Goal: Task Accomplishment & Management: Use online tool/utility

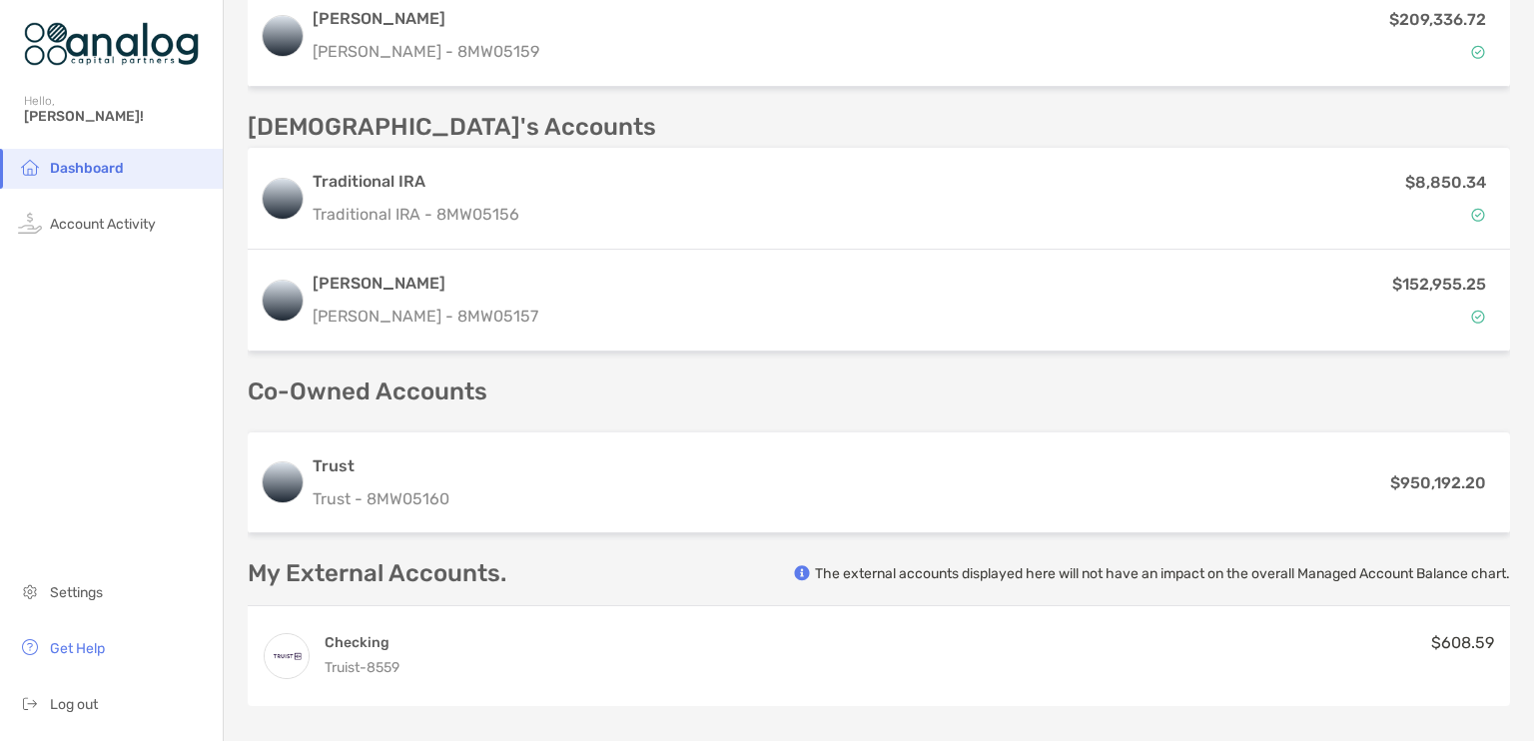
scroll to position [692, 0]
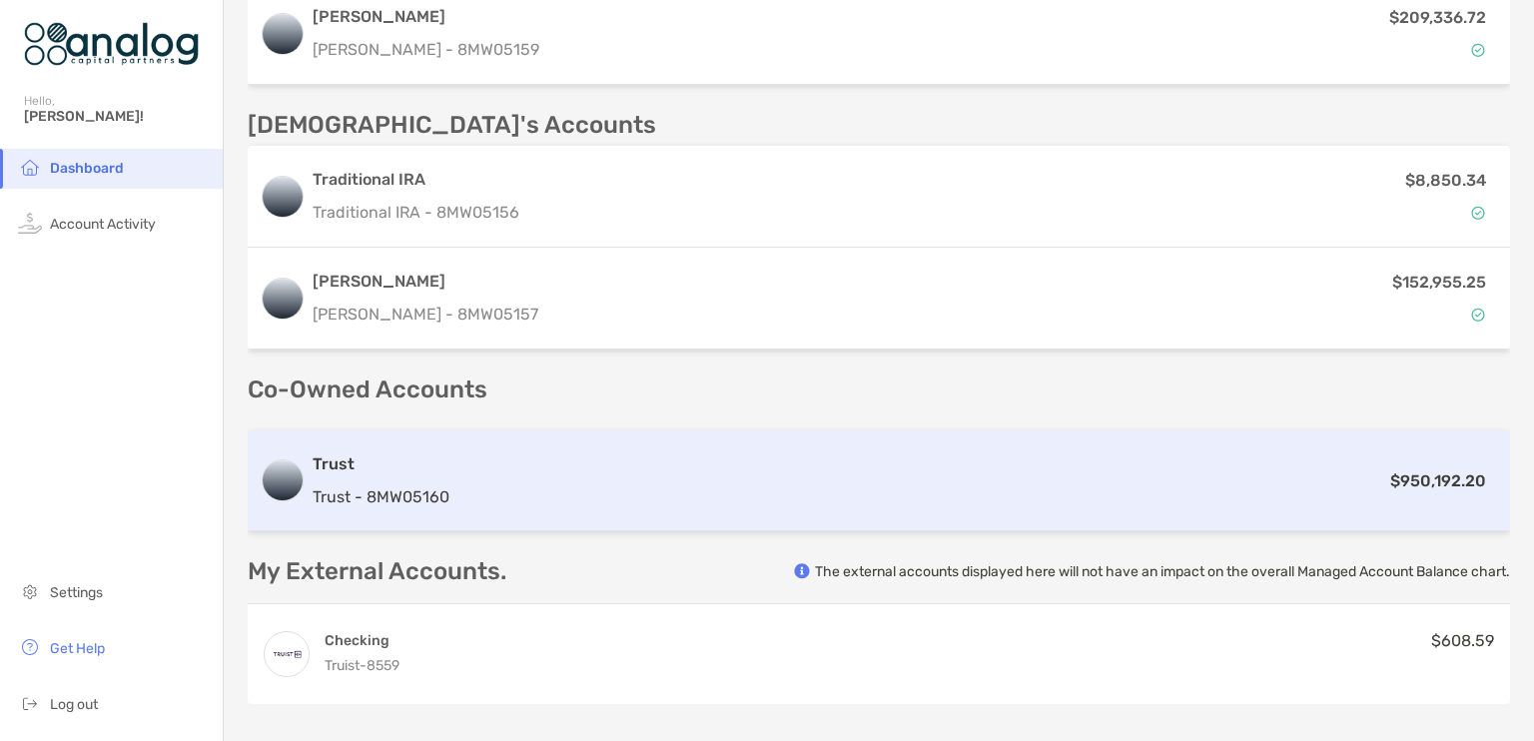
click at [1243, 444] on div "Trust Trust - 8MW05160 $950,192.20" at bounding box center [879, 480] width 1262 height 101
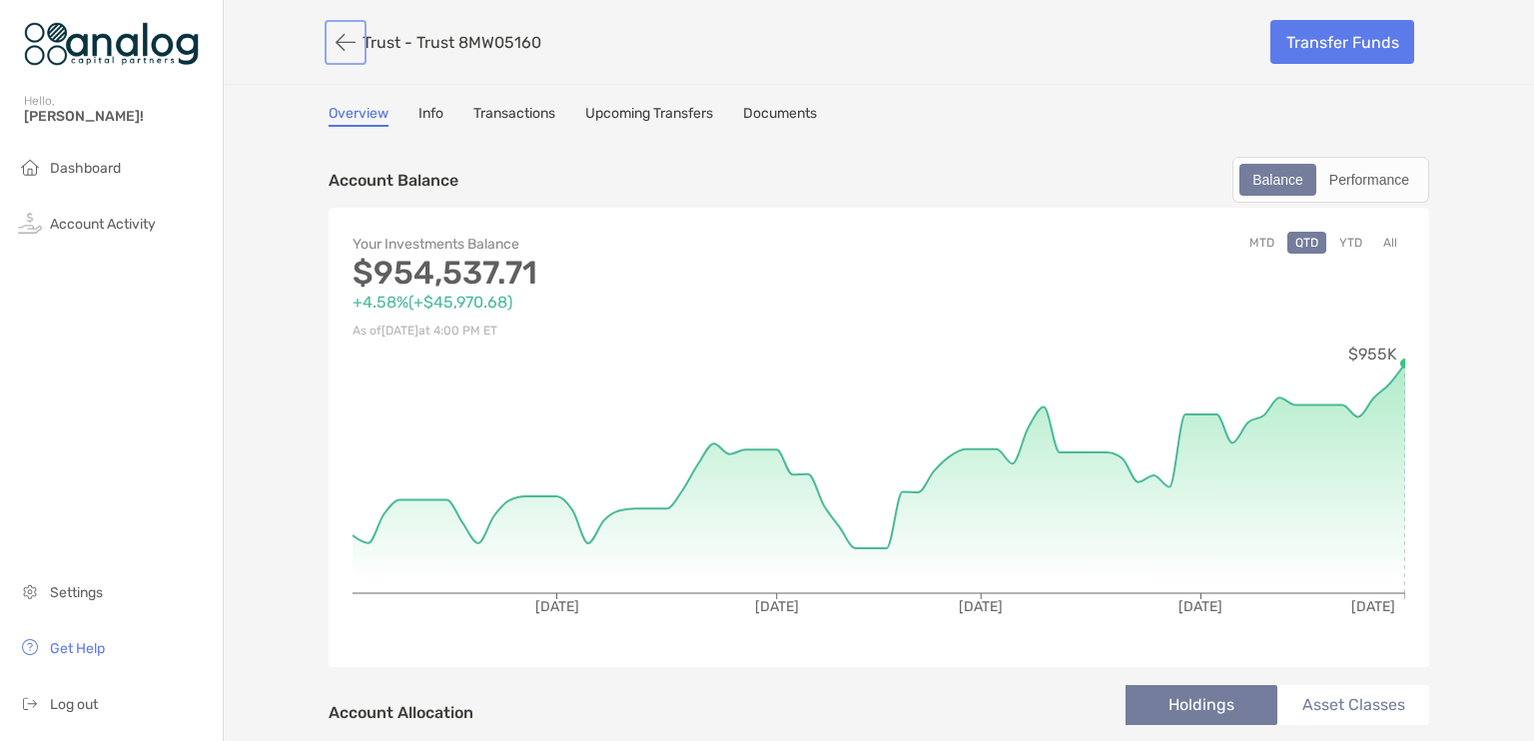
click at [335, 47] on button "button" at bounding box center [346, 42] width 34 height 37
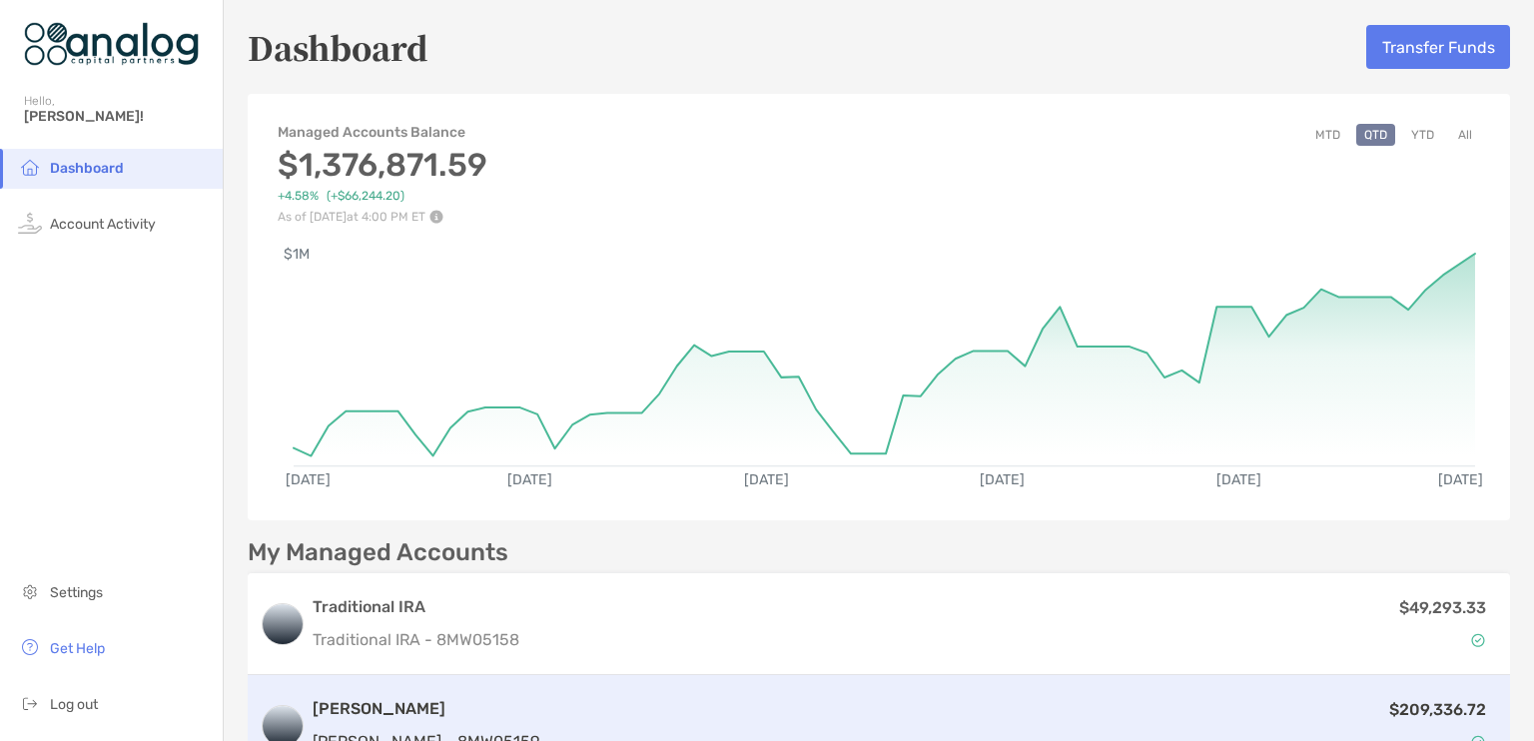
click at [1278, 702] on div "$209,336.72" at bounding box center [1022, 726] width 951 height 58
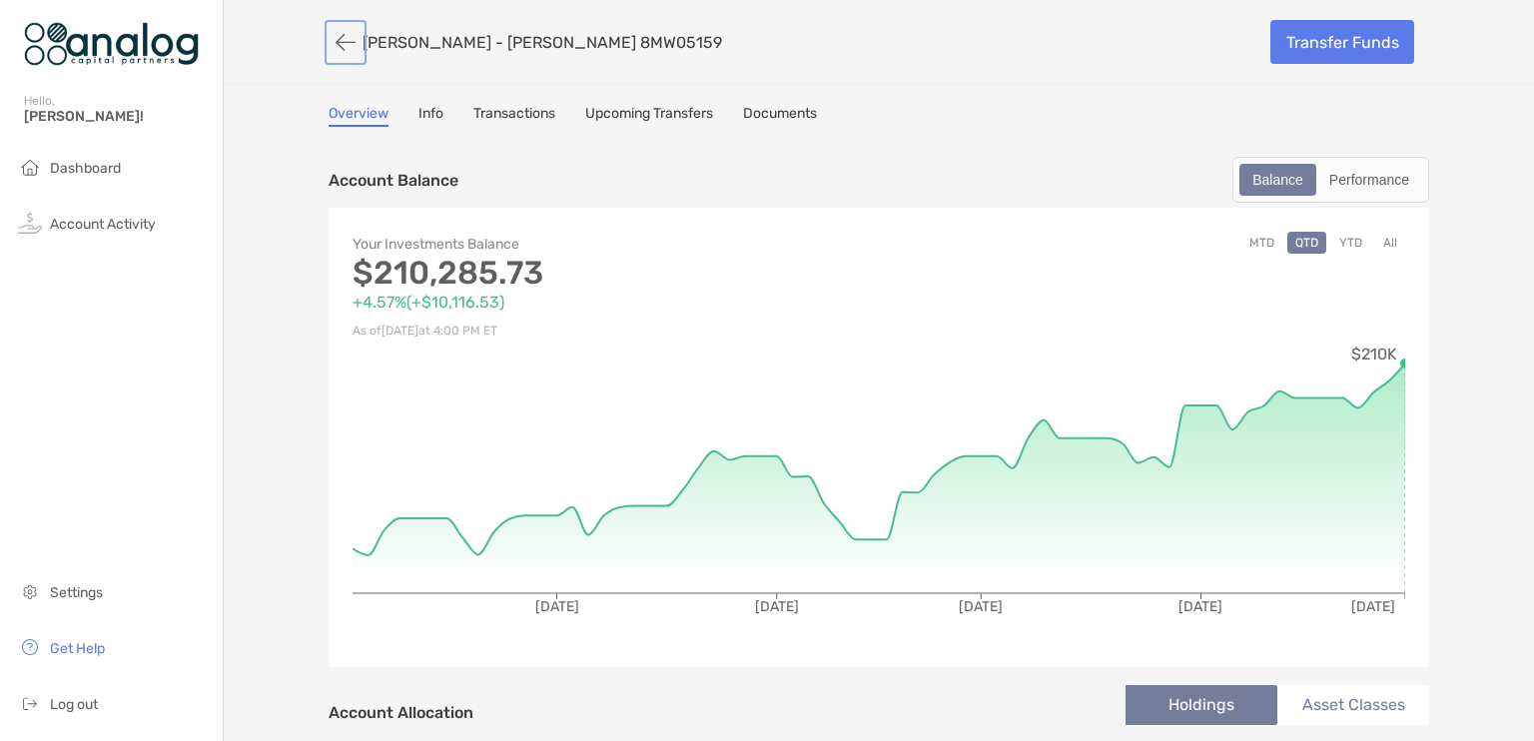
click at [335, 34] on button "button" at bounding box center [346, 42] width 34 height 37
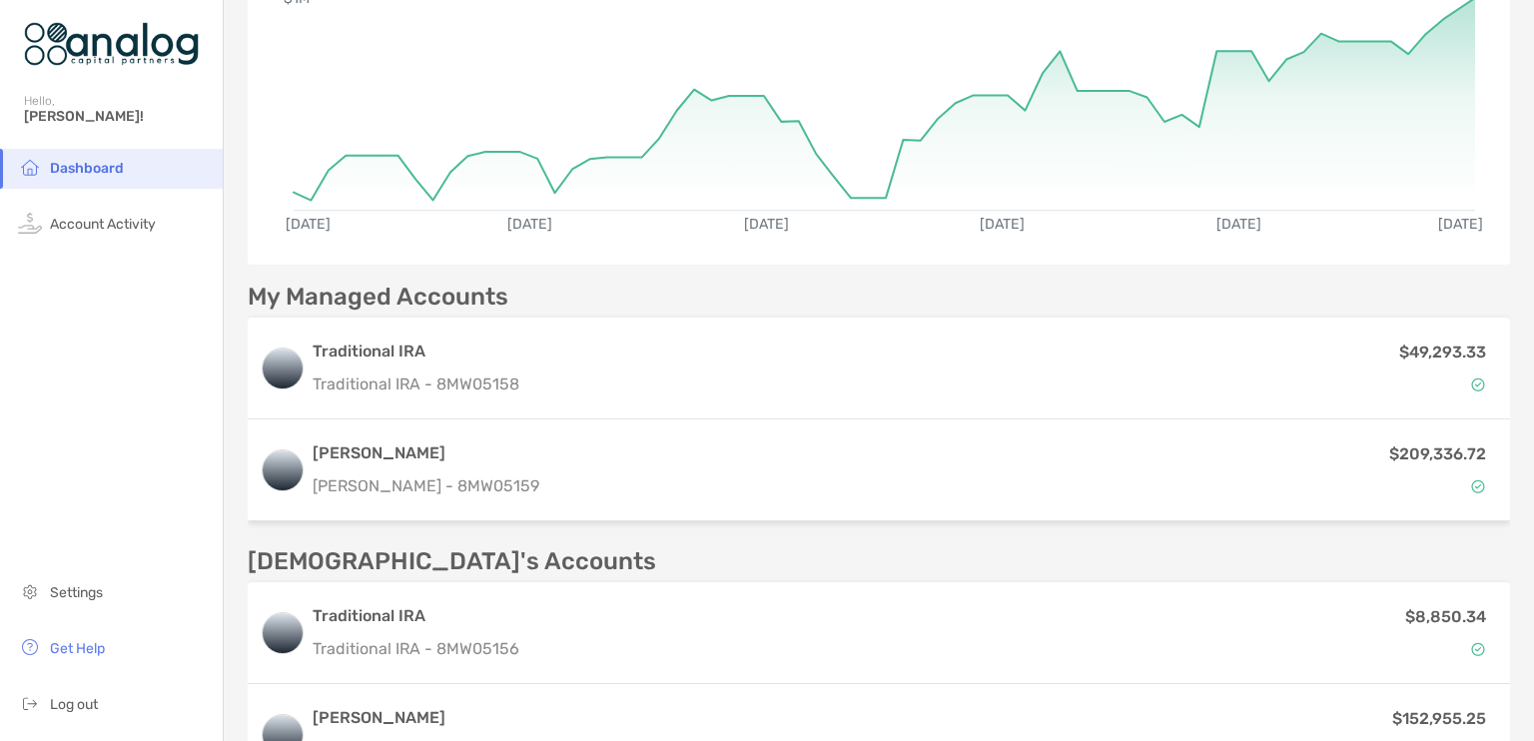
scroll to position [179, 0]
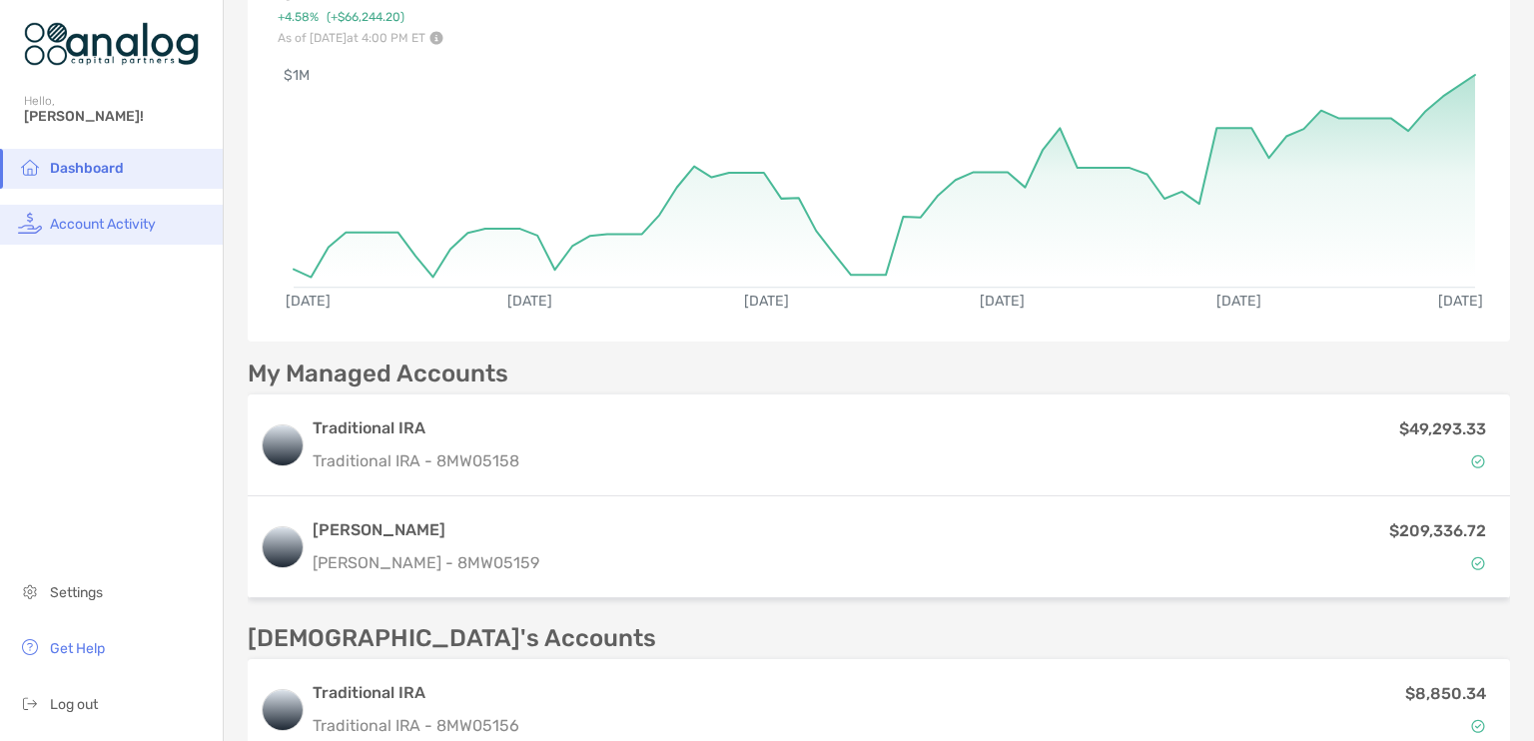
click at [103, 217] on span "Account Activity" at bounding box center [103, 224] width 106 height 17
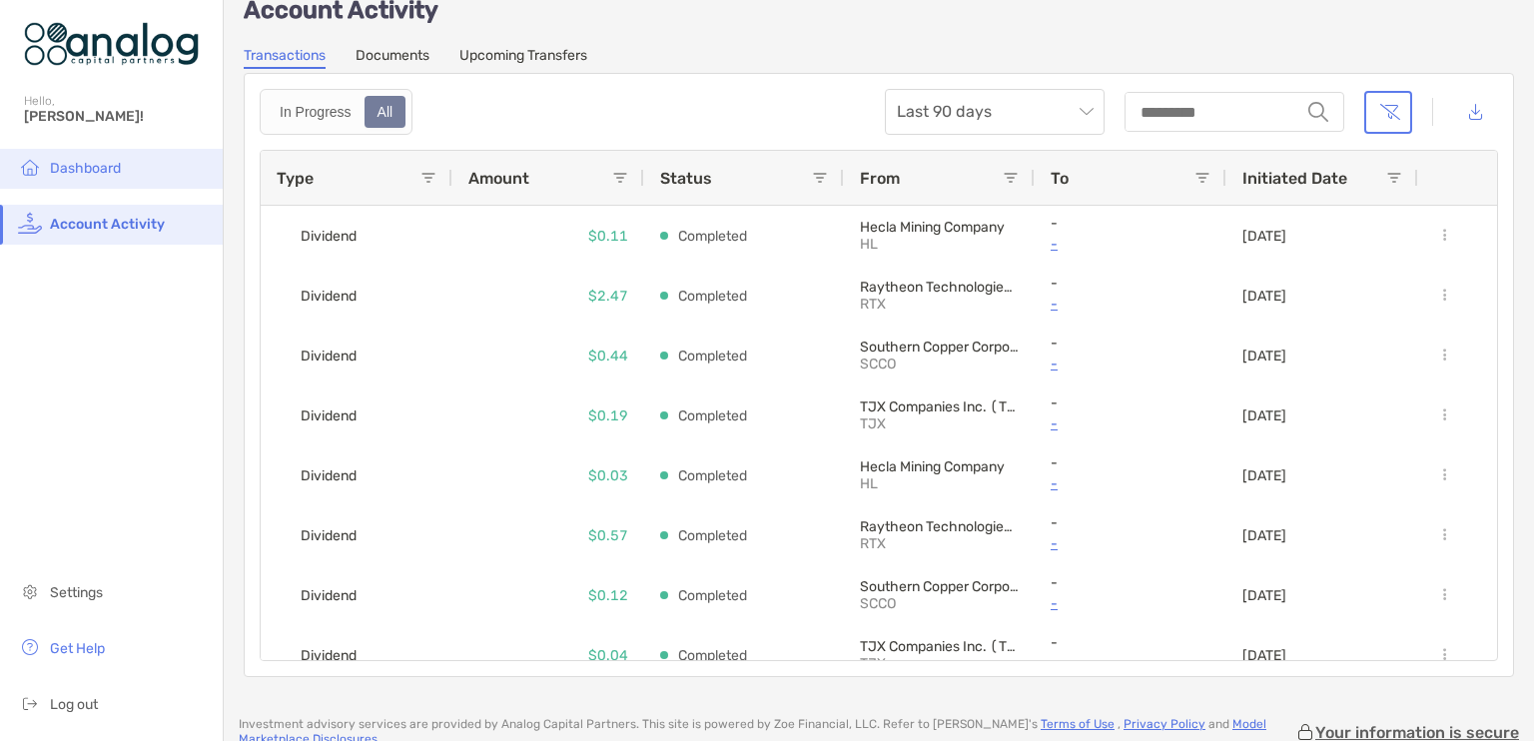
click at [105, 164] on span "Dashboard" at bounding box center [85, 168] width 71 height 17
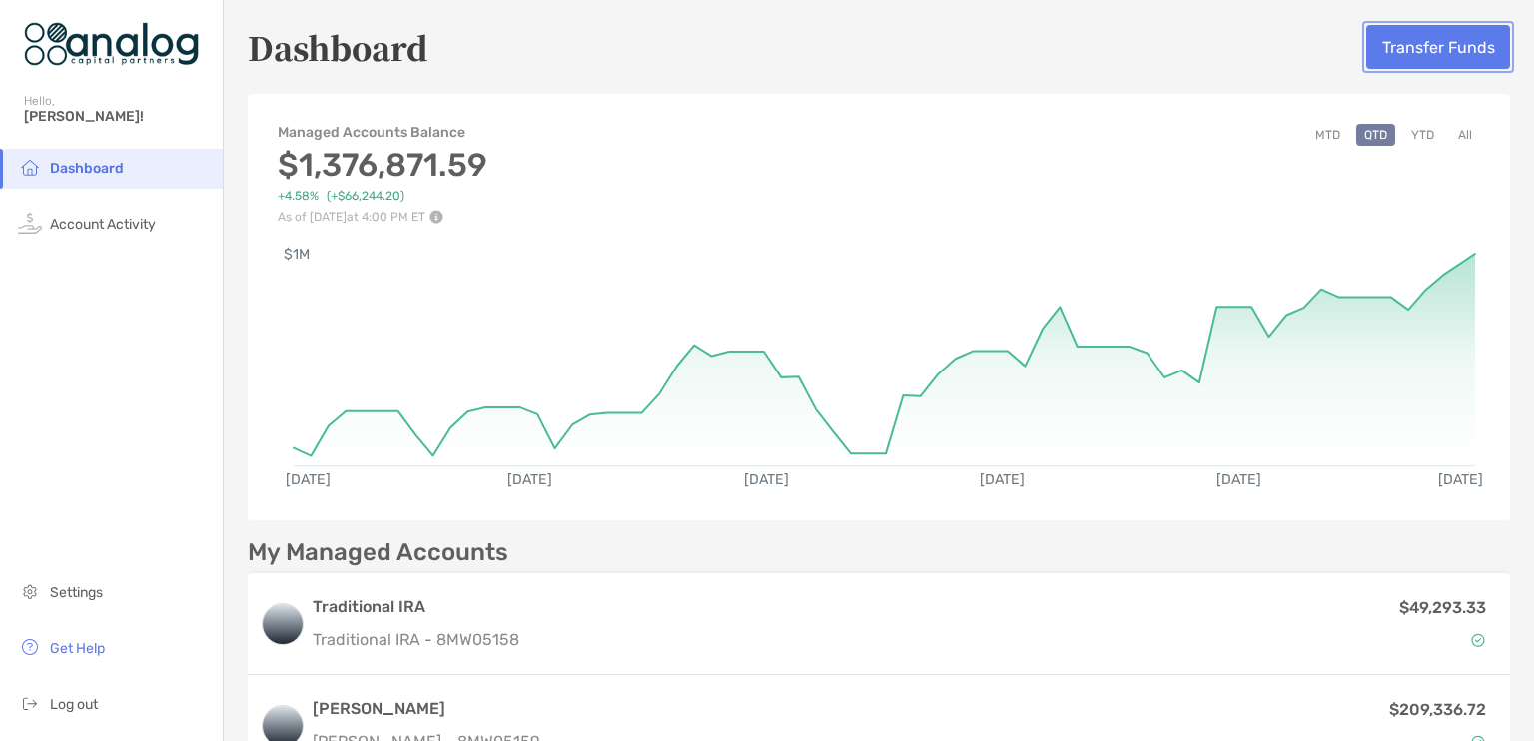
click at [1454, 48] on button "Transfer Funds" at bounding box center [1438, 47] width 144 height 44
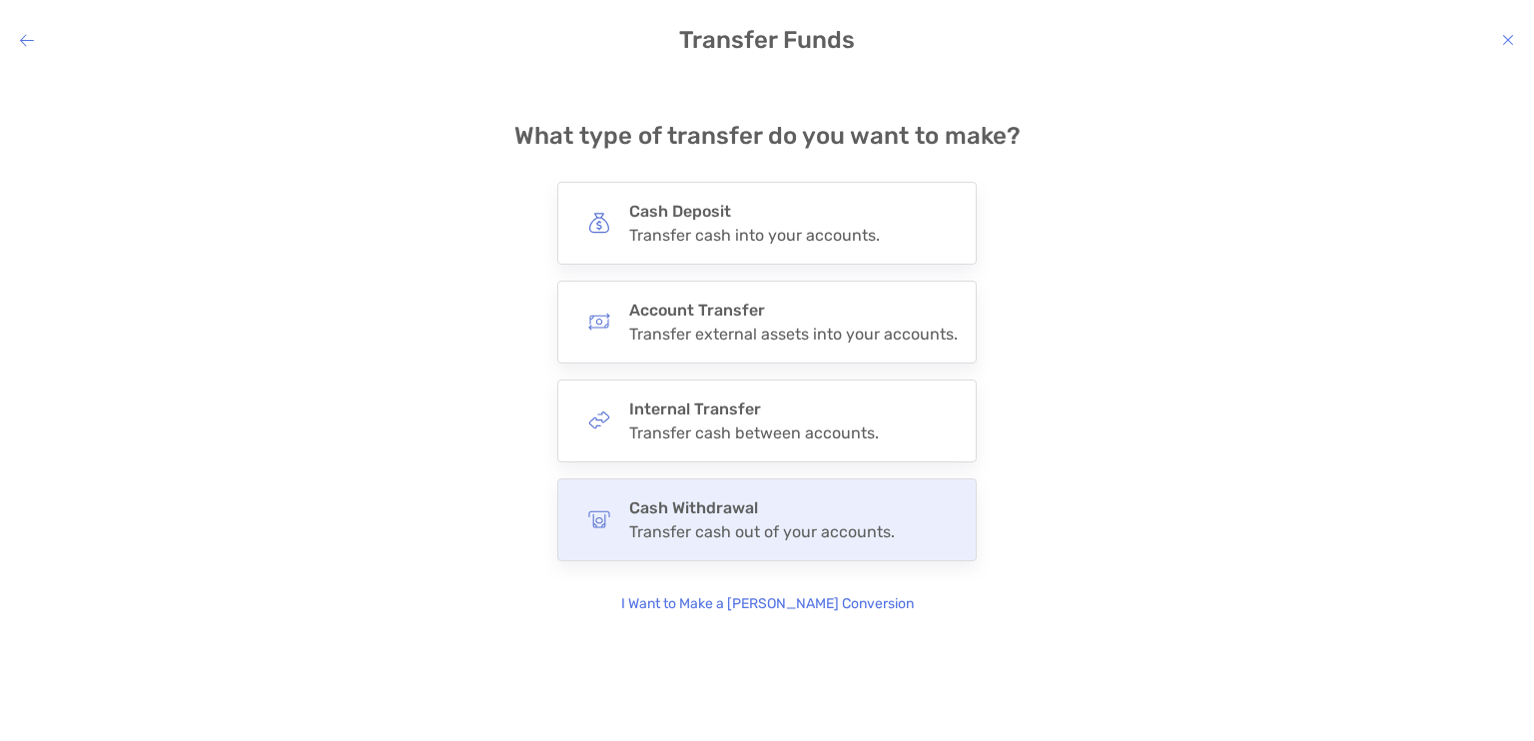
click at [745, 526] on div "Transfer cash out of your accounts." at bounding box center [762, 531] width 266 height 19
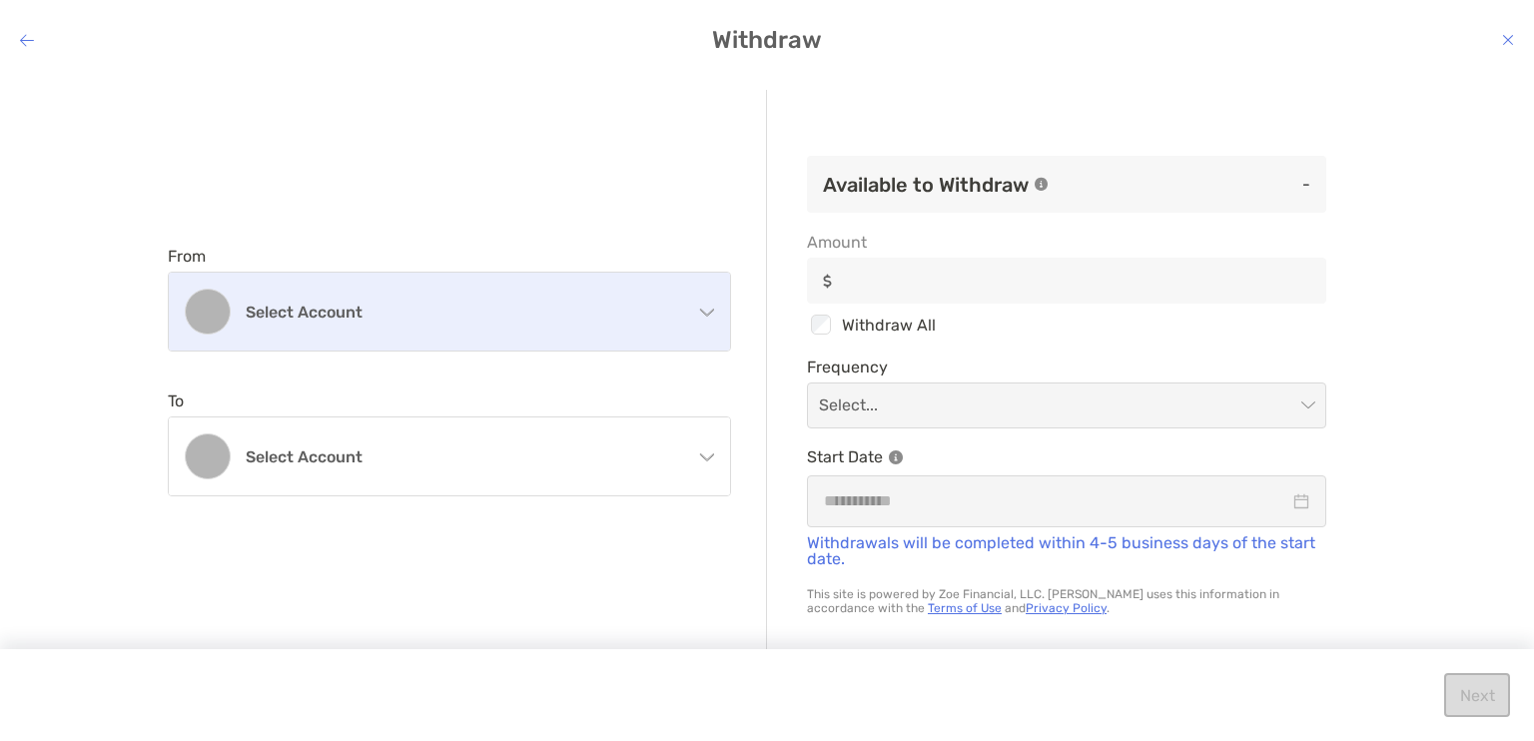
click at [715, 302] on div "Select account" at bounding box center [449, 312] width 561 height 78
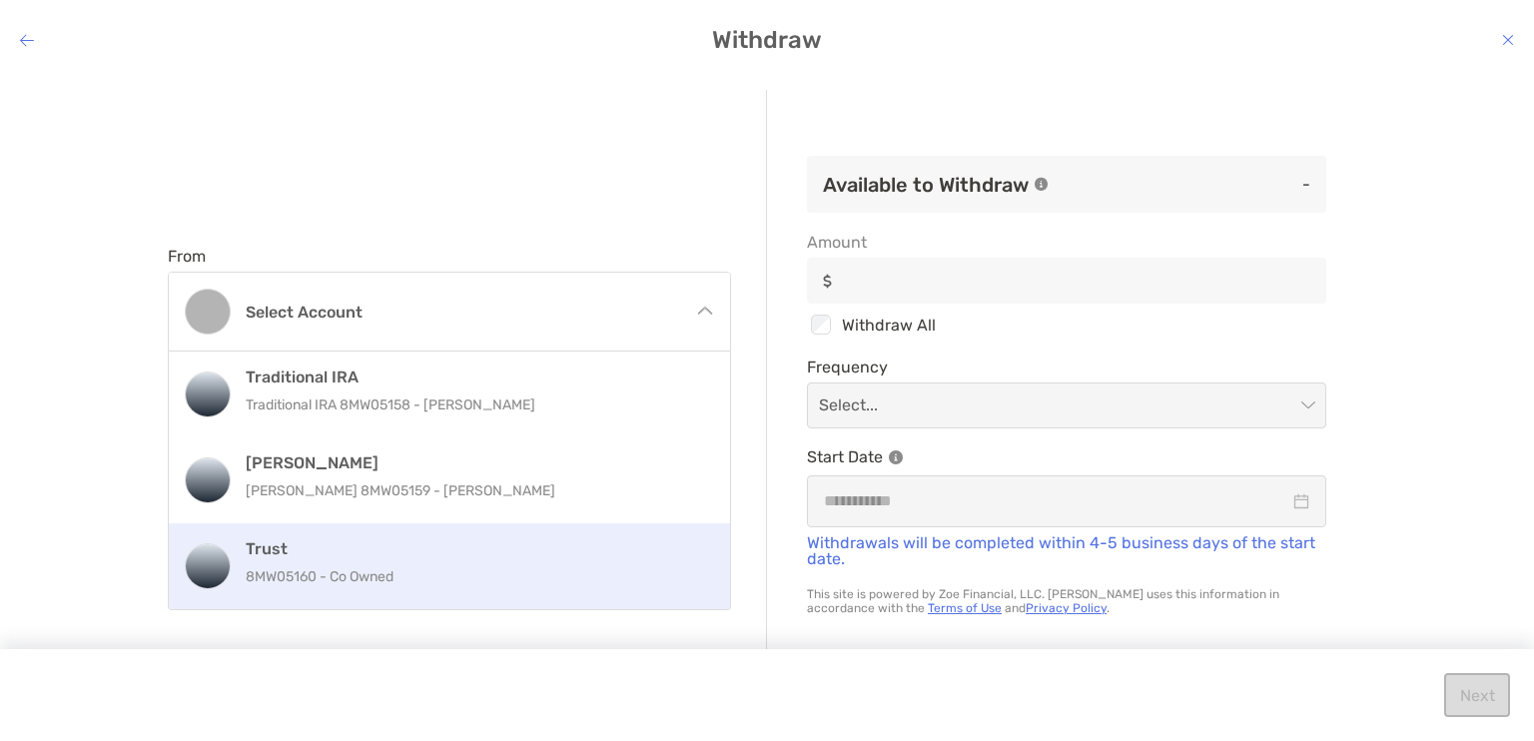
click at [457, 576] on p "8MW05160 - Co Owned" at bounding box center [471, 576] width 450 height 25
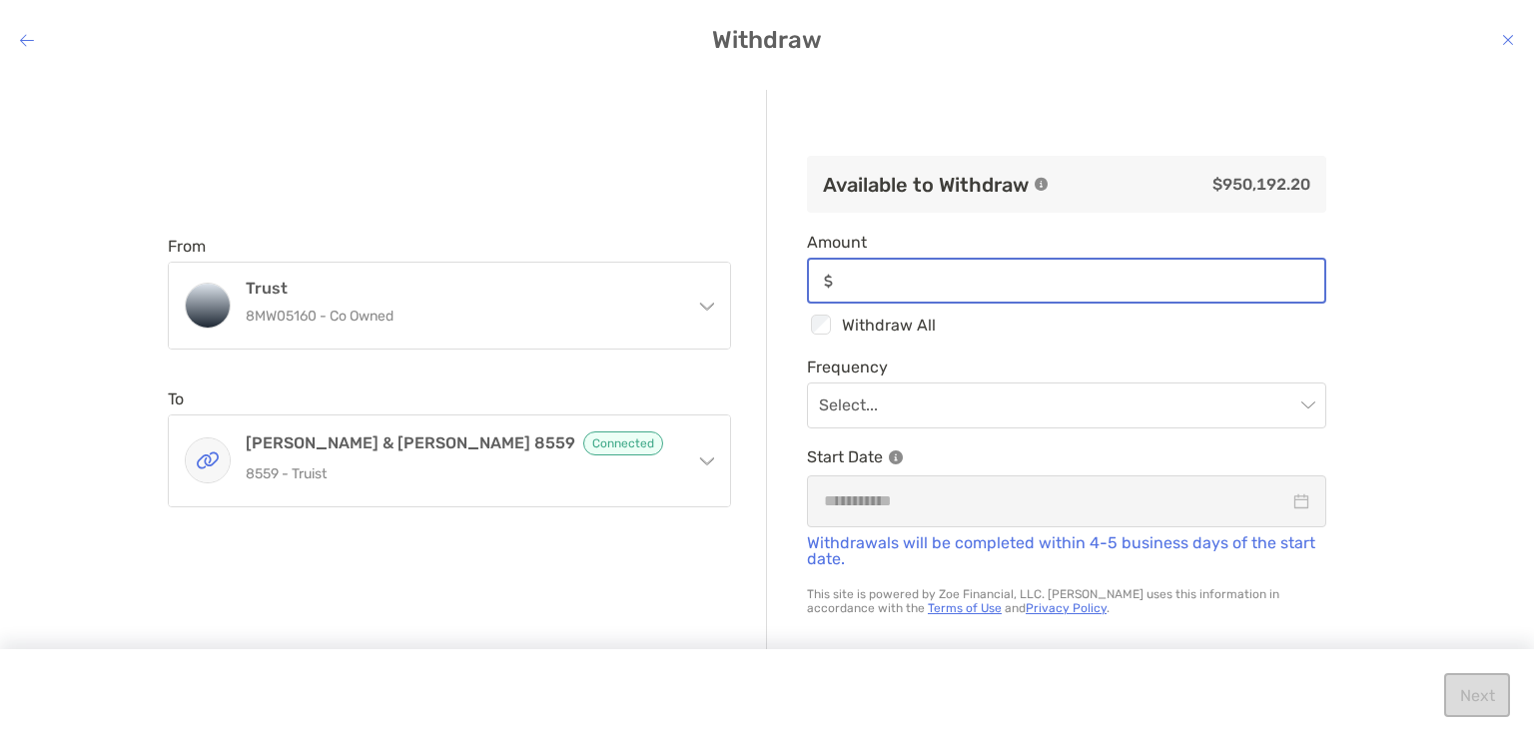
click at [927, 282] on input "Amount" at bounding box center [1082, 281] width 483 height 17
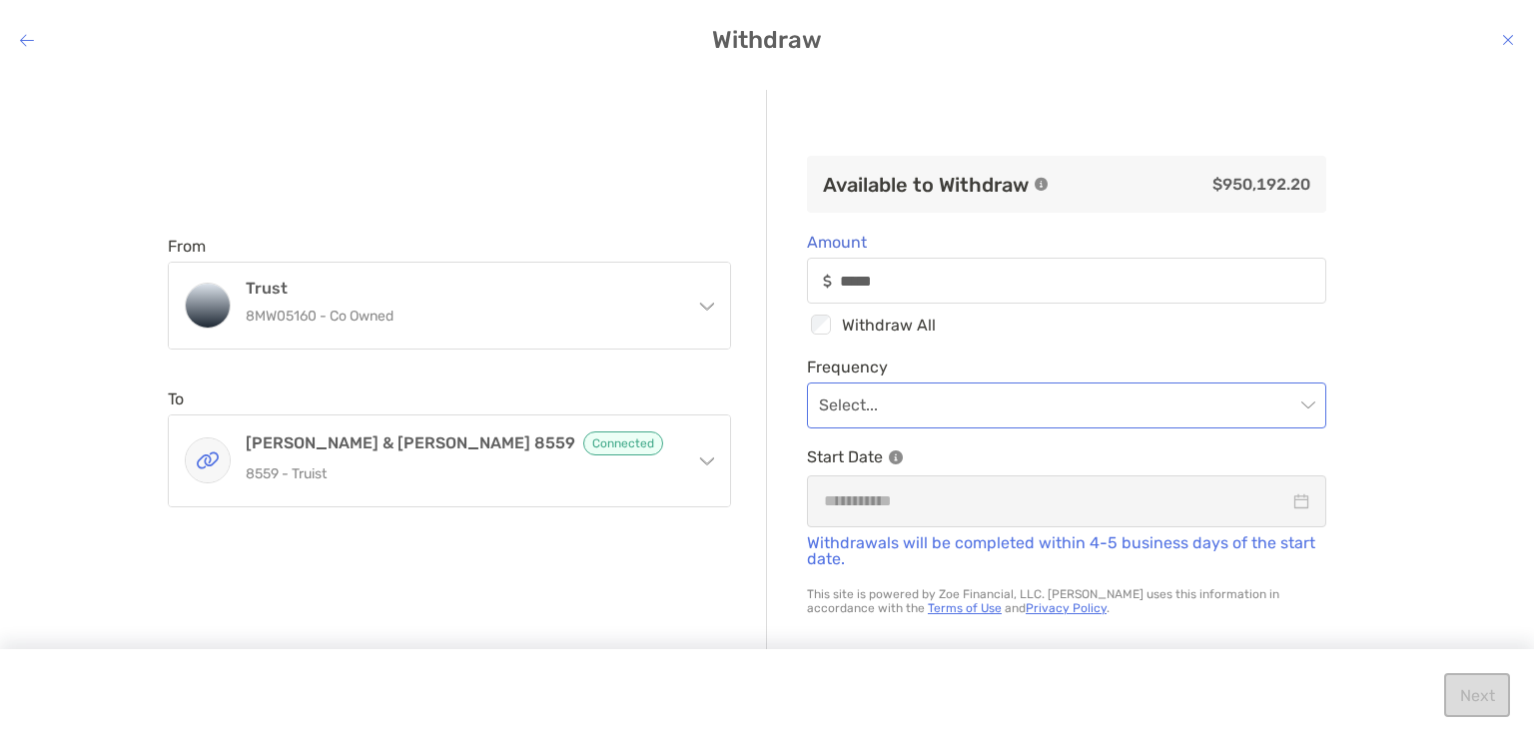
click at [915, 401] on input "modal" at bounding box center [1056, 405] width 475 height 44
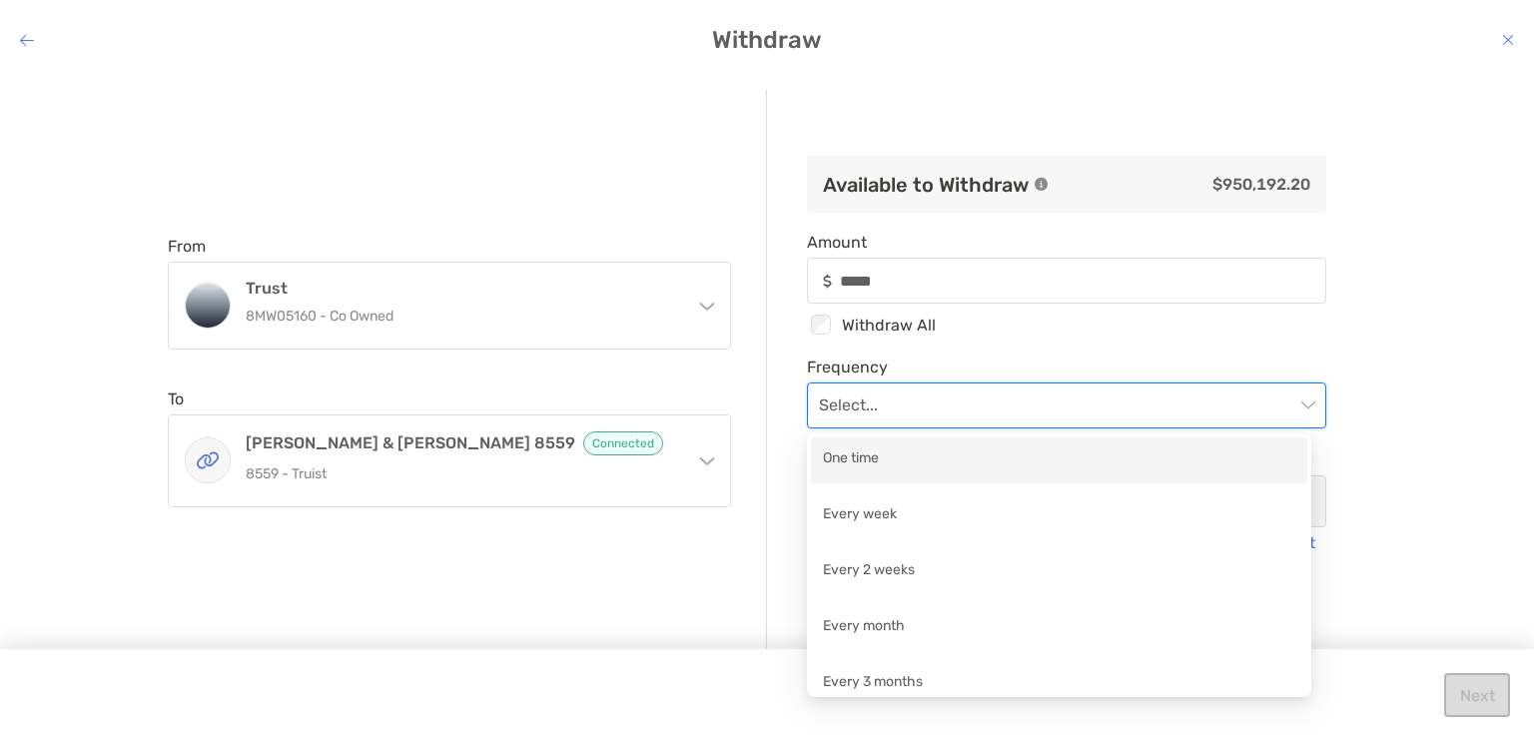
click at [899, 455] on div "One time" at bounding box center [1059, 459] width 472 height 25
type input "*****"
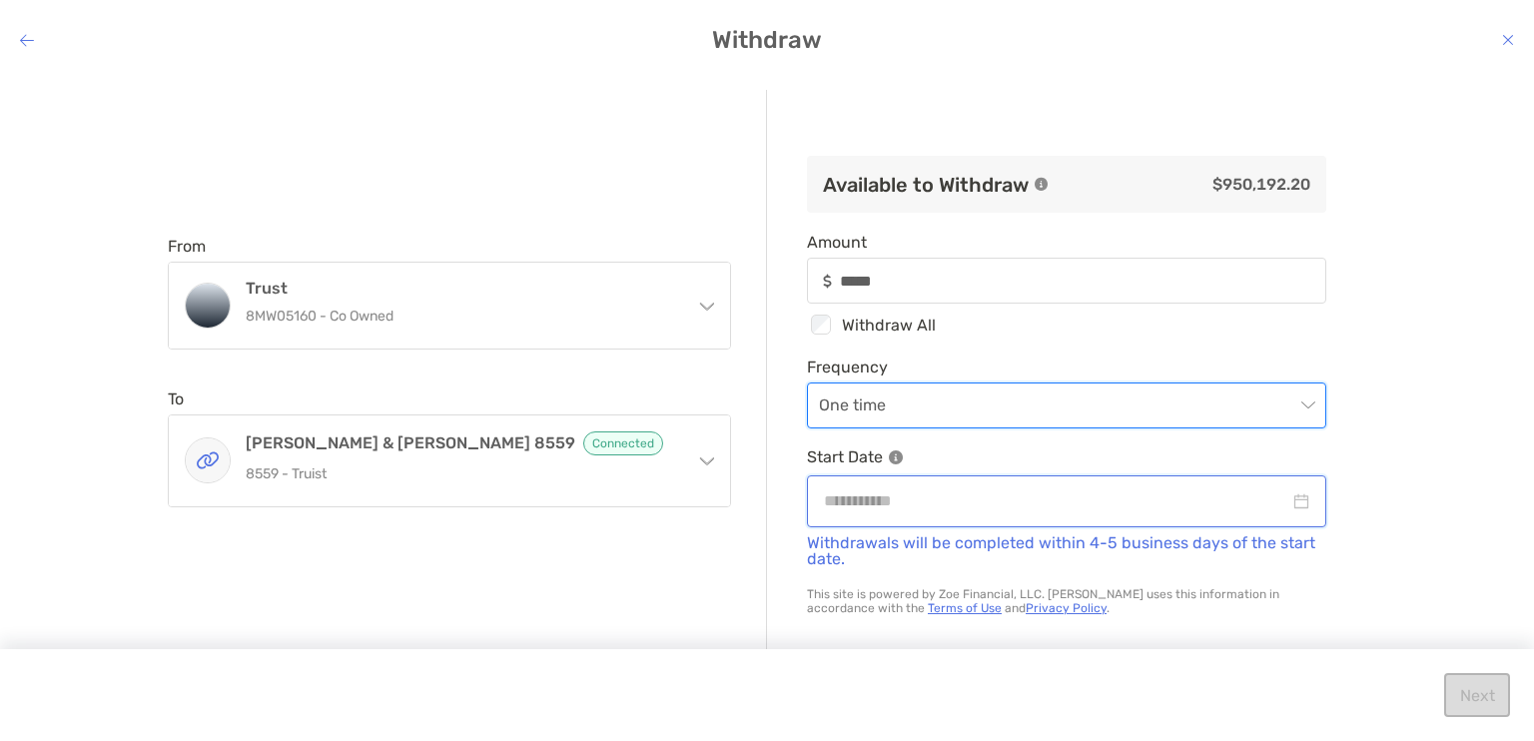
click at [922, 495] on input "modal" at bounding box center [1056, 500] width 465 height 25
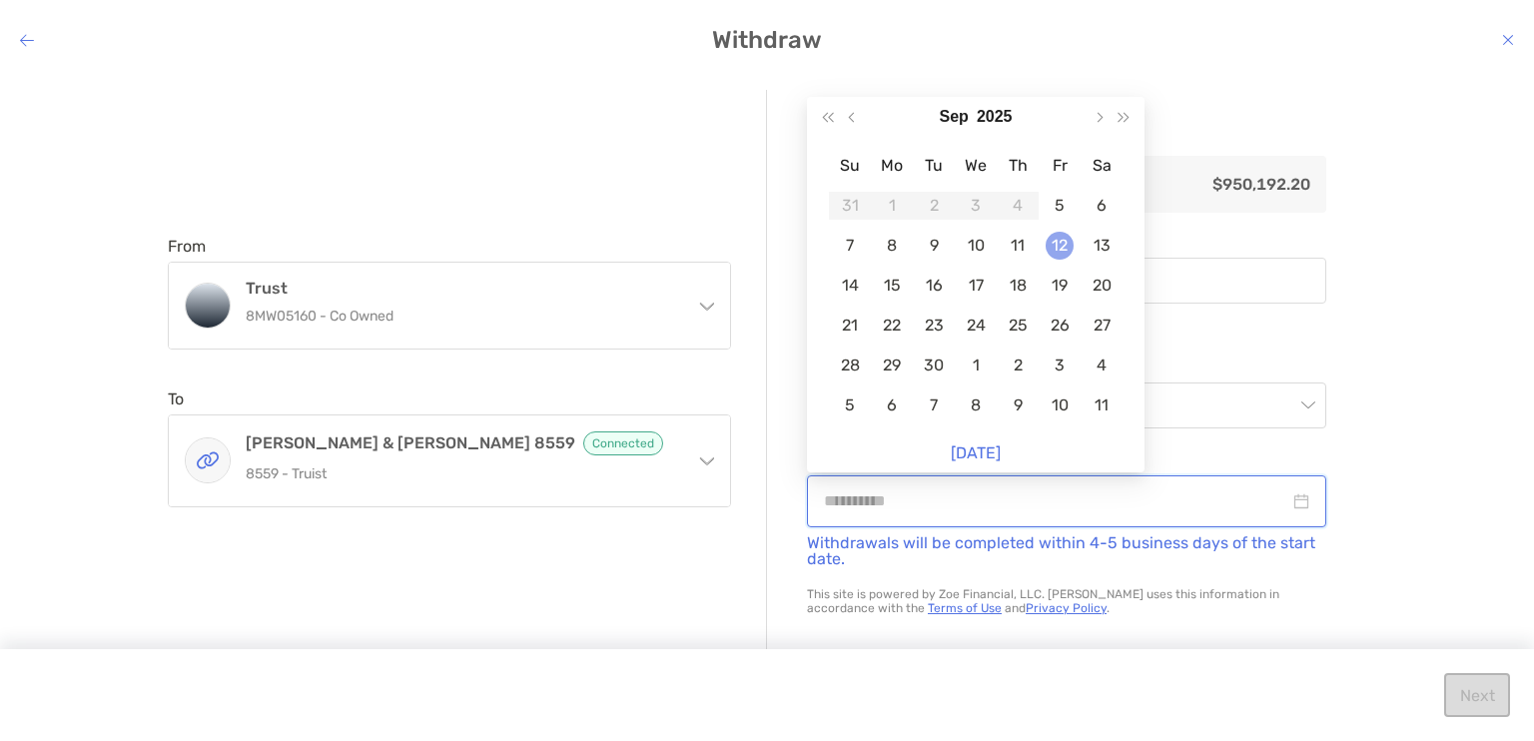
type input "**********"
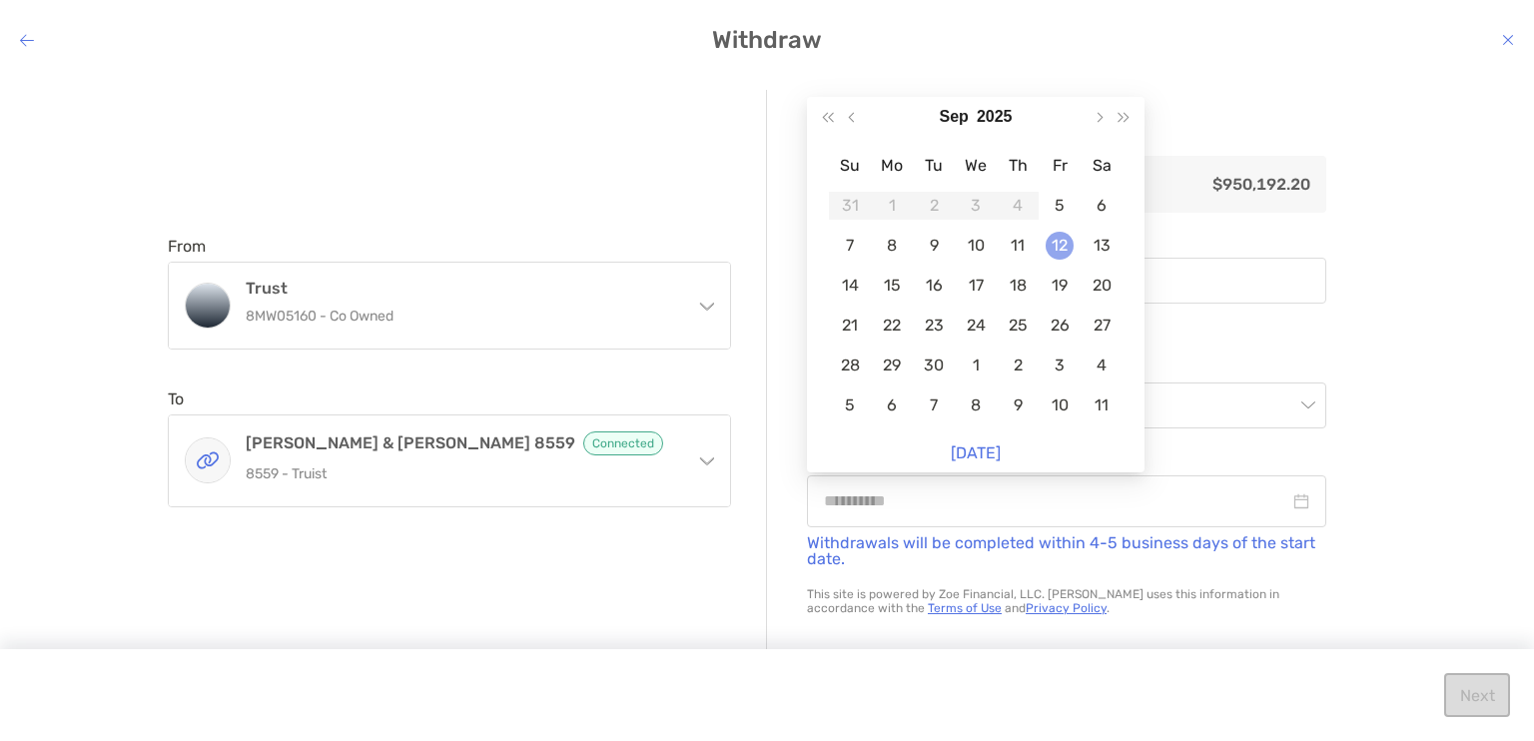
click at [1060, 254] on div "12" at bounding box center [1060, 246] width 28 height 28
type input "*****"
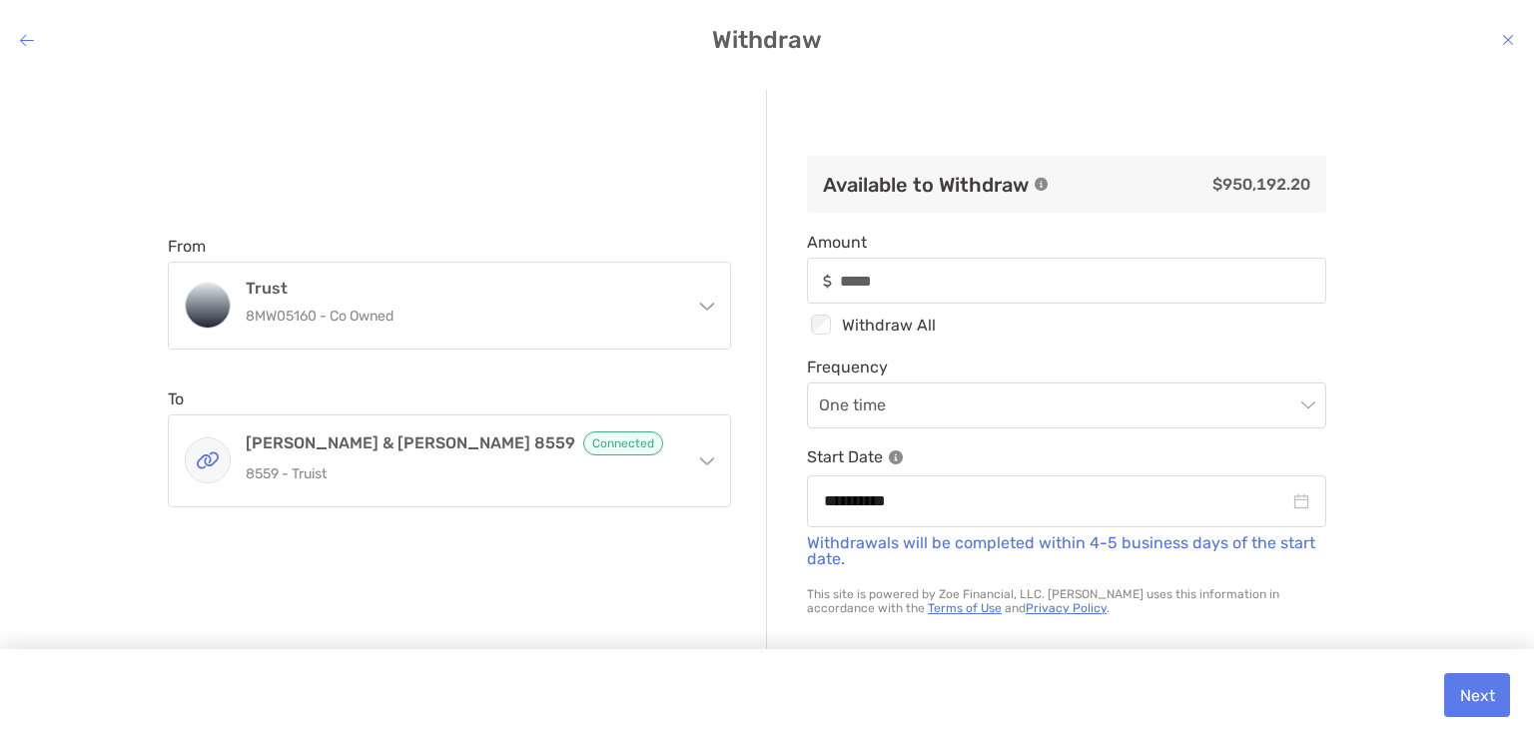
click at [1495, 502] on div "**********" at bounding box center [767, 392] width 1534 height 637
click at [1483, 705] on button "Next" at bounding box center [1477, 695] width 66 height 44
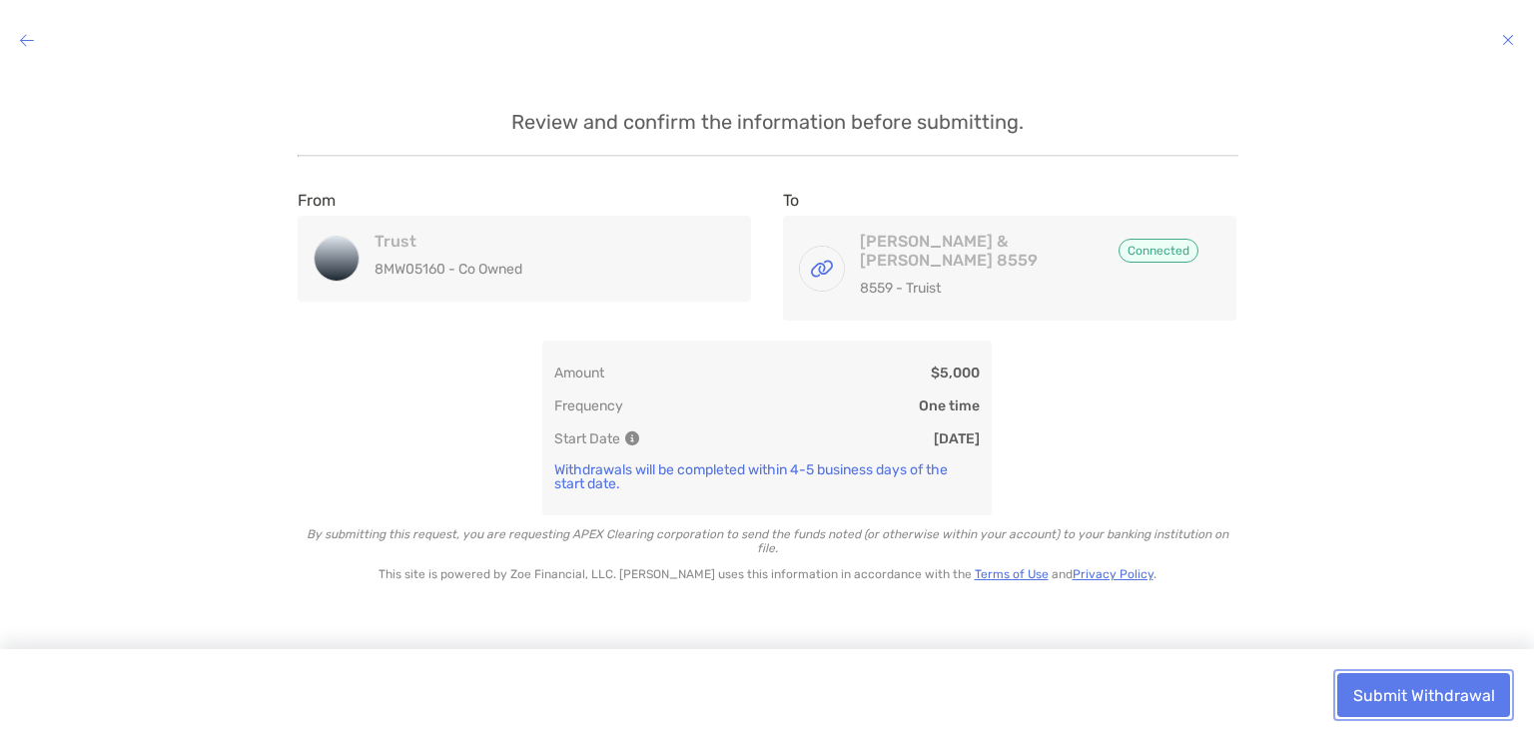
click at [1402, 697] on button "Submit Withdrawal" at bounding box center [1423, 695] width 173 height 44
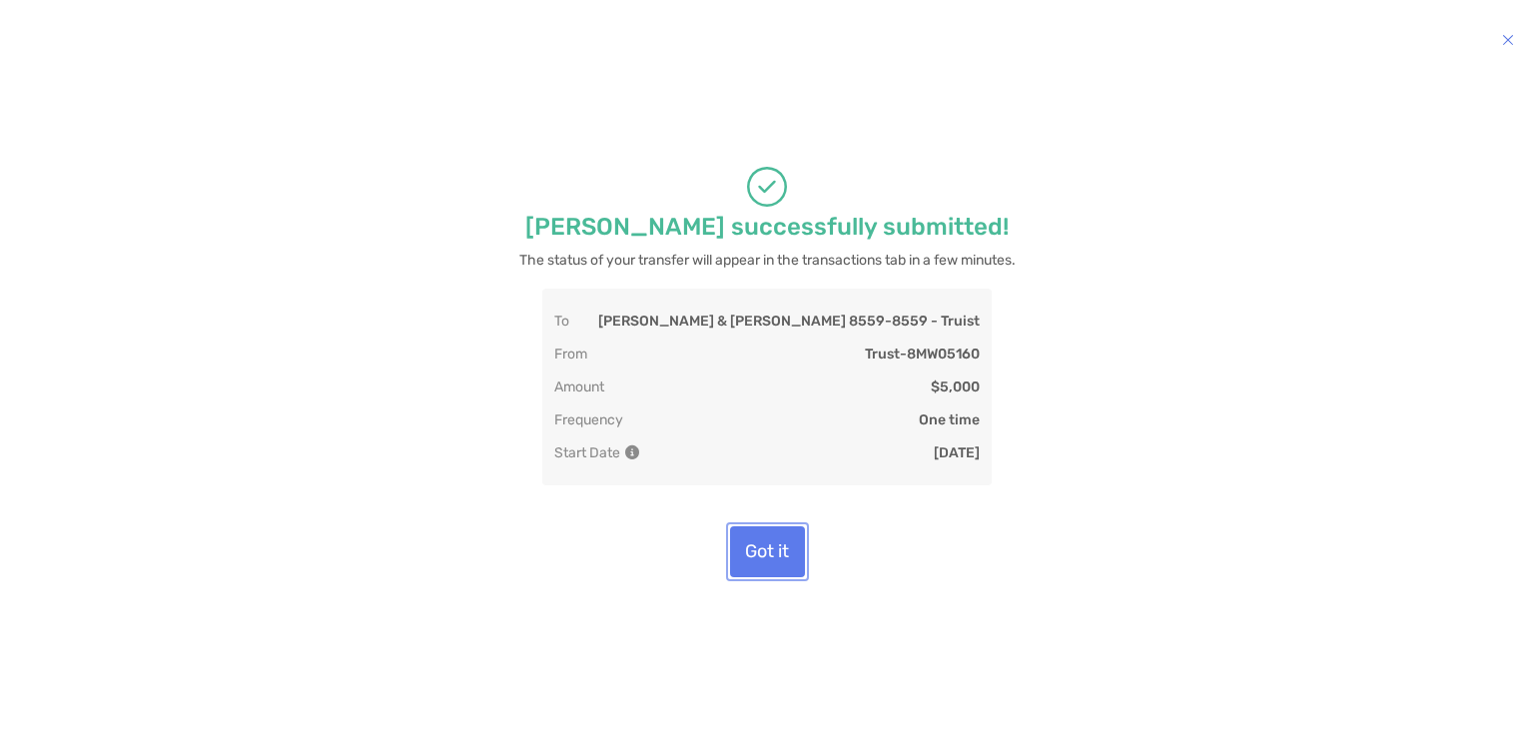
click at [762, 553] on button "Got it" at bounding box center [767, 551] width 75 height 51
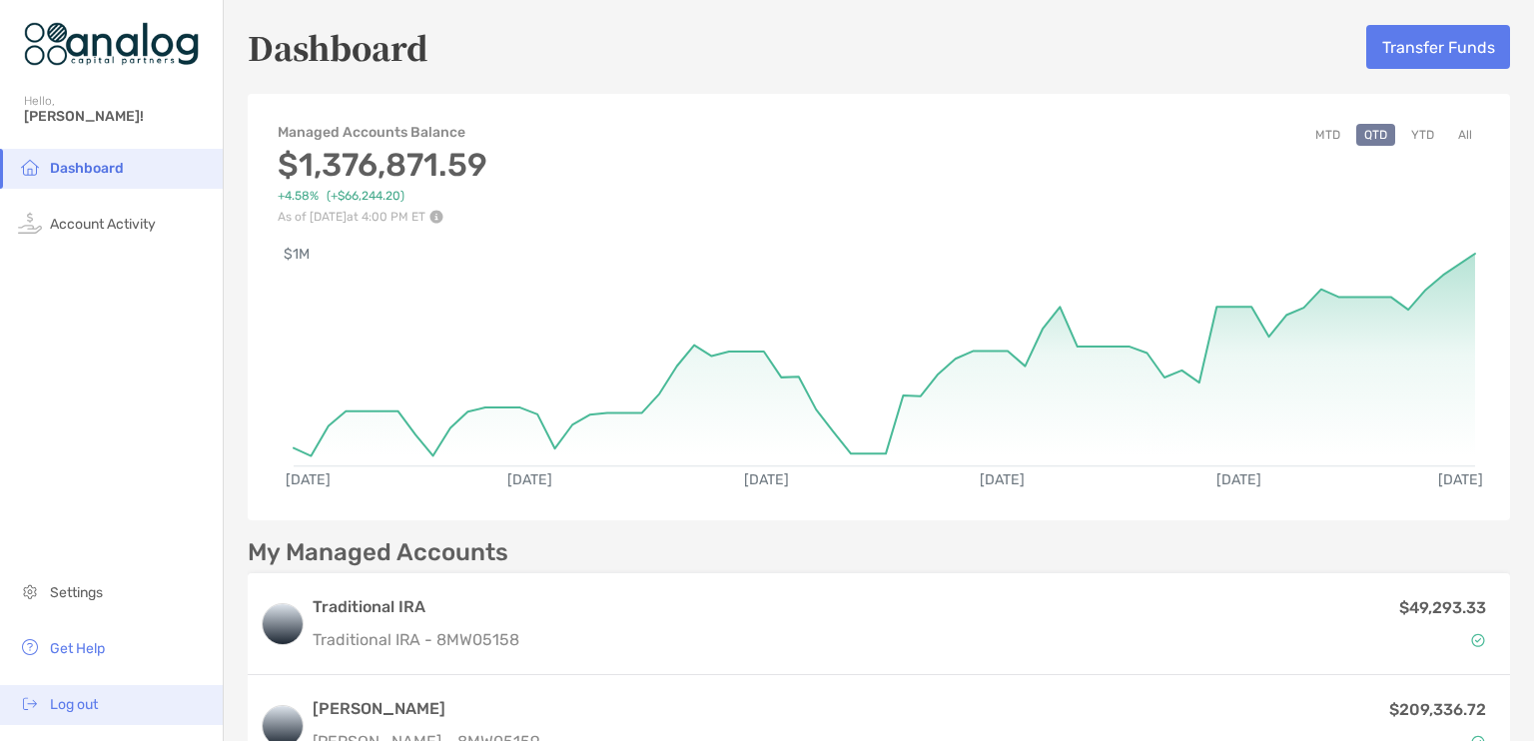
click at [67, 705] on span "Log out" at bounding box center [74, 704] width 48 height 17
